Goal: Purchase product/service

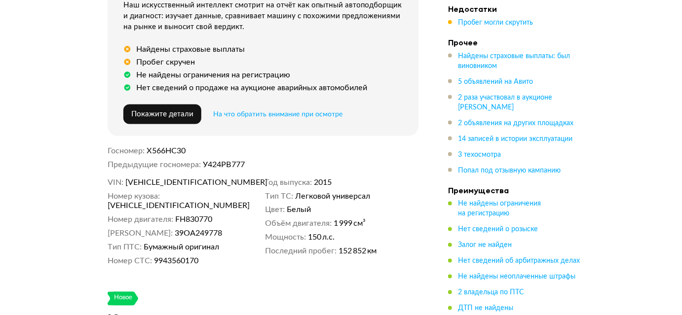
scroll to position [493, 0]
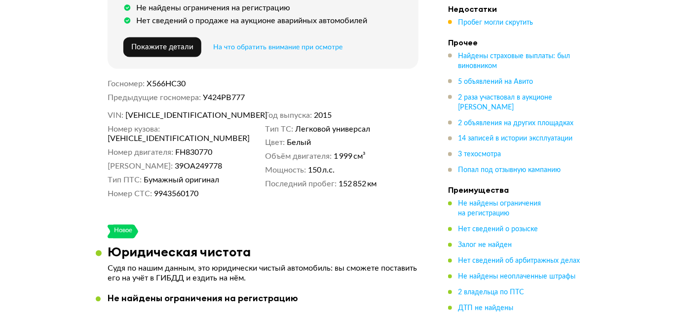
click at [158, 111] on span "[VEHICLE_IDENTIFICATION_NUMBER]" at bounding box center [183, 116] width 114 height 10
click at [158, 111] on span "XWEPC81ADF0015661" at bounding box center [183, 116] width 114 height 10
copy span "XWEPC81ADF0015661"
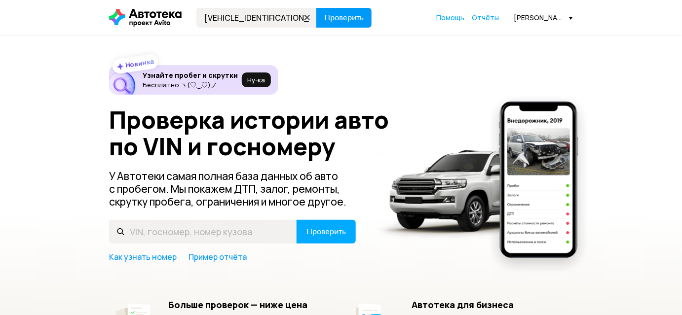
type input "[VEHICLE_IDENTIFICATION_NUMBER]"
click at [336, 9] on button "Проверить" at bounding box center [343, 18] width 55 height 20
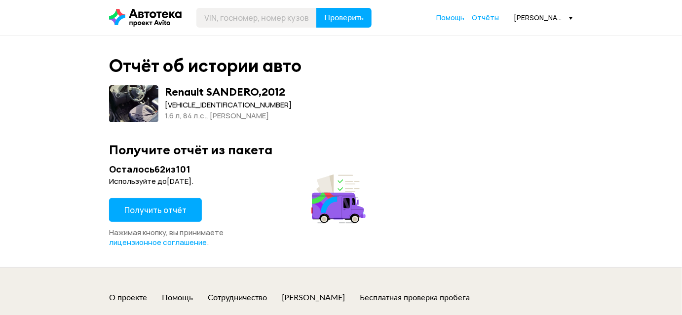
click at [170, 209] on span "Получить отчёт" at bounding box center [155, 210] width 62 height 11
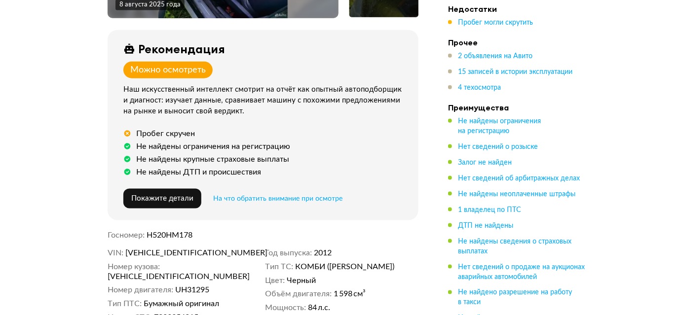
scroll to position [359, 0]
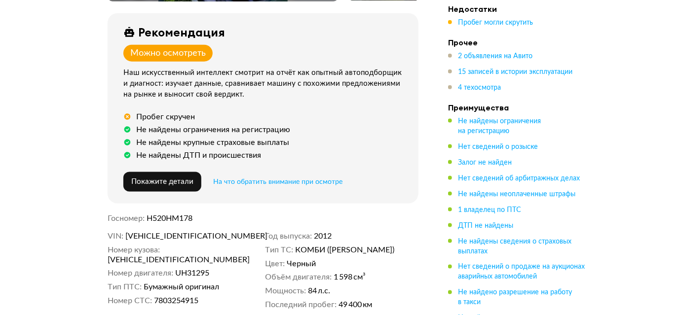
click at [184, 231] on span "[VEHICLE_IDENTIFICATION_NUMBER]" at bounding box center [183, 236] width 114 height 10
click at [184, 231] on span "X7LBSRB1KCH589434" at bounding box center [183, 236] width 114 height 10
copy span "X7LBSRB1KCH589434"
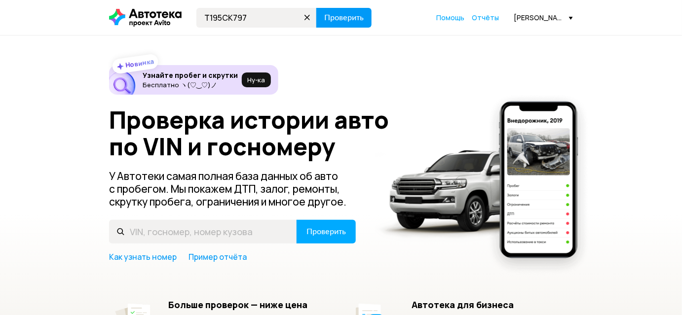
type input "Т195СК797"
click at [357, 14] on span "Проверить" at bounding box center [343, 18] width 39 height 8
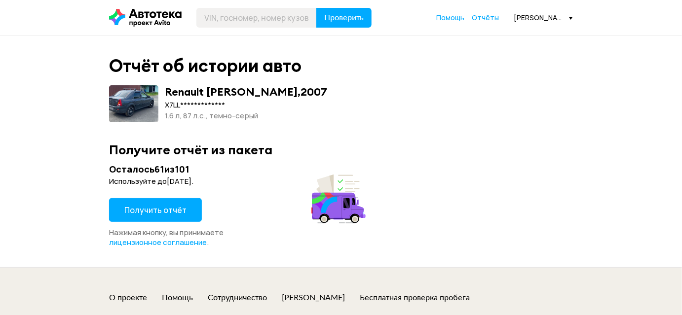
click at [163, 215] on span "Получить отчёт" at bounding box center [155, 210] width 62 height 11
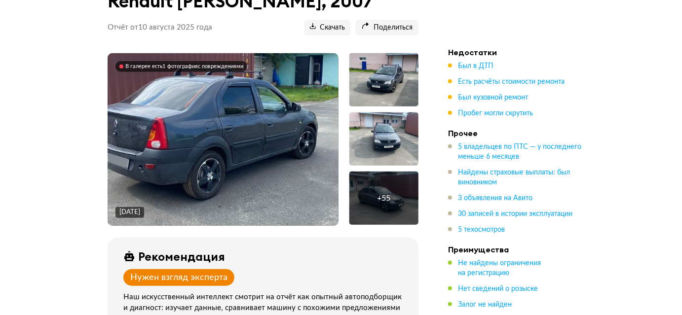
scroll to position [447, 0]
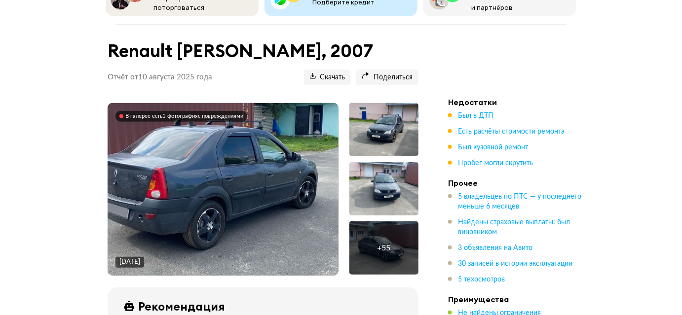
scroll to position [43, 0]
